Goal: Task Accomplishment & Management: Use online tool/utility

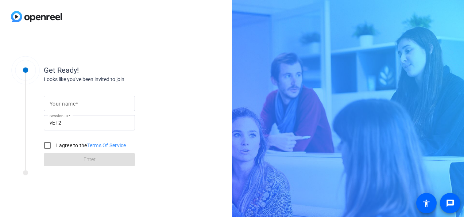
click at [70, 102] on mat-label "Your name" at bounding box center [63, 104] width 26 height 6
click at [70, 102] on input "Your name" at bounding box center [90, 103] width 80 height 9
type input "[PERSON_NAME]"
click at [50, 145] on input "I agree to the Terms Of Service" at bounding box center [47, 145] width 15 height 15
checkbox input "true"
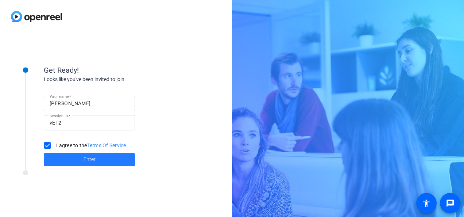
click at [92, 158] on span "Enter" at bounding box center [90, 160] width 12 height 8
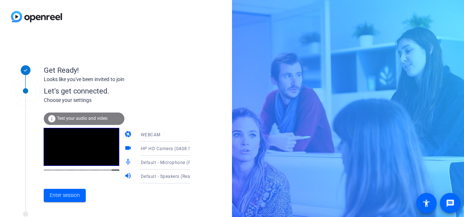
click at [193, 136] on icon at bounding box center [197, 134] width 9 height 9
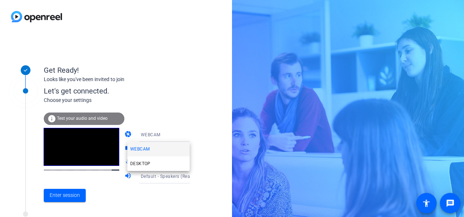
click at [186, 82] on div at bounding box center [232, 108] width 464 height 217
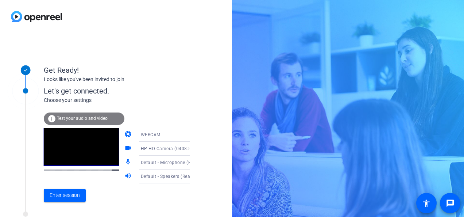
click at [193, 149] on icon at bounding box center [197, 148] width 9 height 9
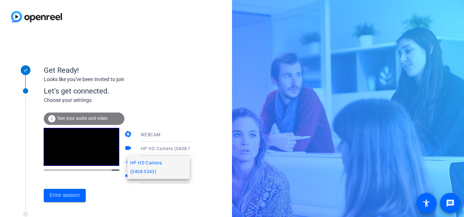
click at [203, 142] on div at bounding box center [232, 108] width 464 height 217
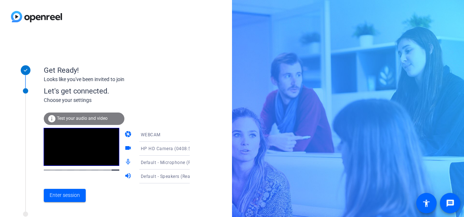
click at [83, 119] on span "Test your audio and video" at bounding box center [82, 118] width 51 height 5
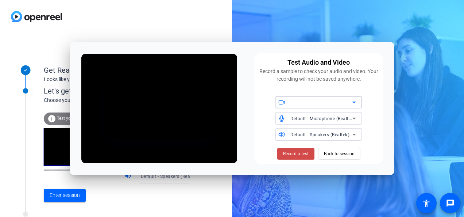
click at [299, 157] on span at bounding box center [295, 154] width 37 height 18
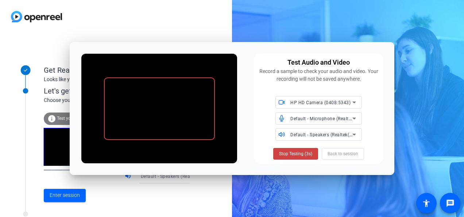
click at [299, 157] on span at bounding box center [295, 154] width 45 height 18
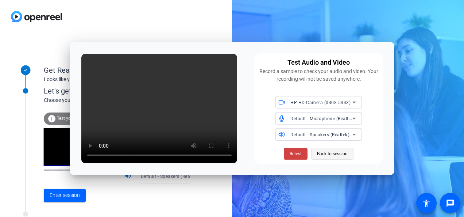
click at [331, 156] on span "Back to session" at bounding box center [332, 154] width 31 height 14
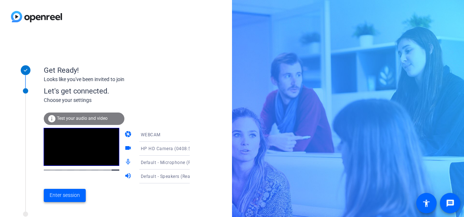
click at [67, 199] on span "Enter session" at bounding box center [65, 195] width 30 height 8
